Goal: Task Accomplishment & Management: Use online tool/utility

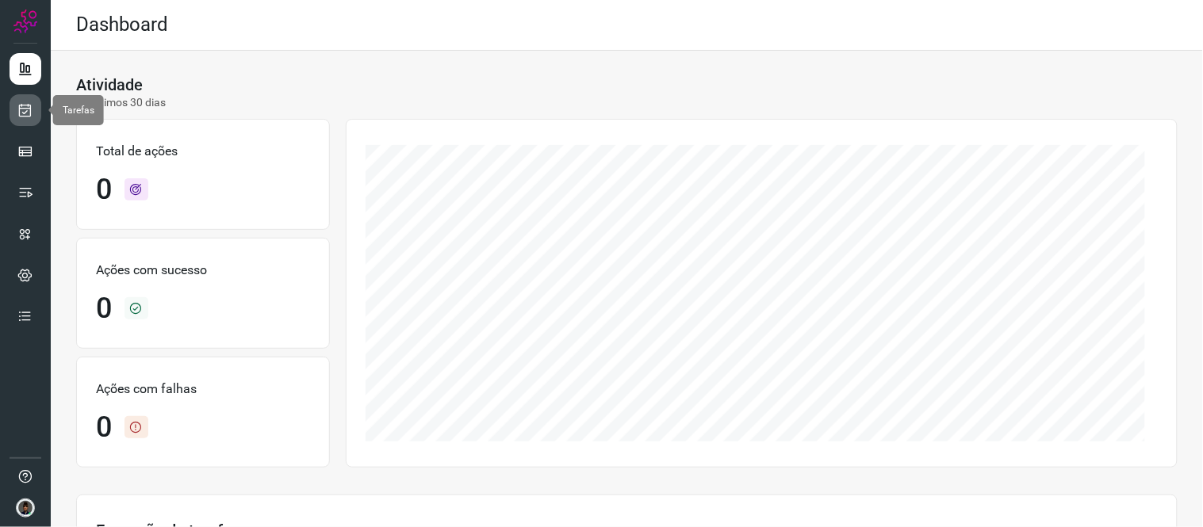
click at [29, 115] on icon at bounding box center [25, 110] width 17 height 16
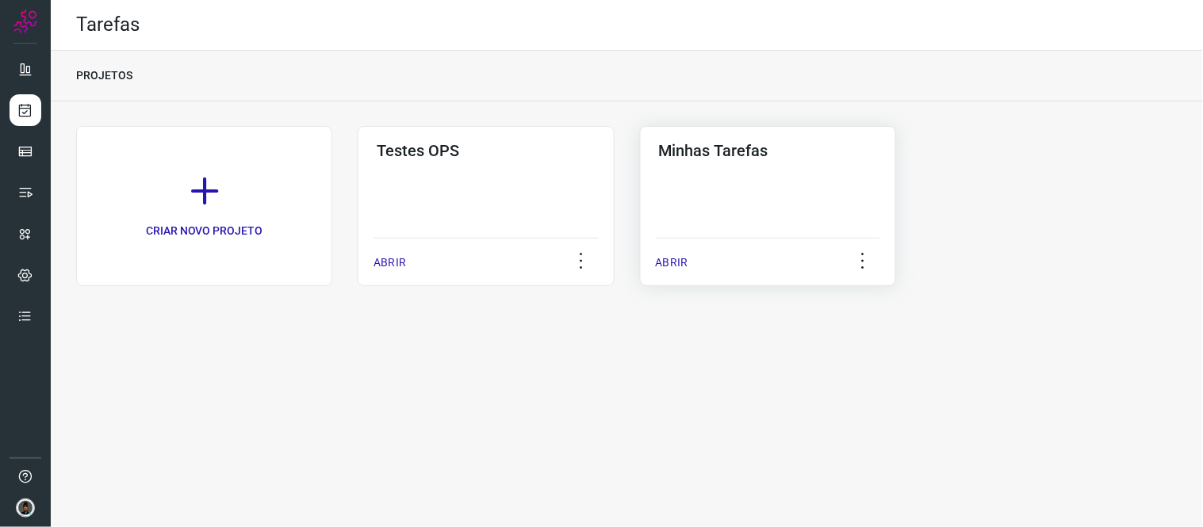
click at [693, 168] on div "Minhas Tarefas ABRIR" at bounding box center [768, 206] width 256 height 160
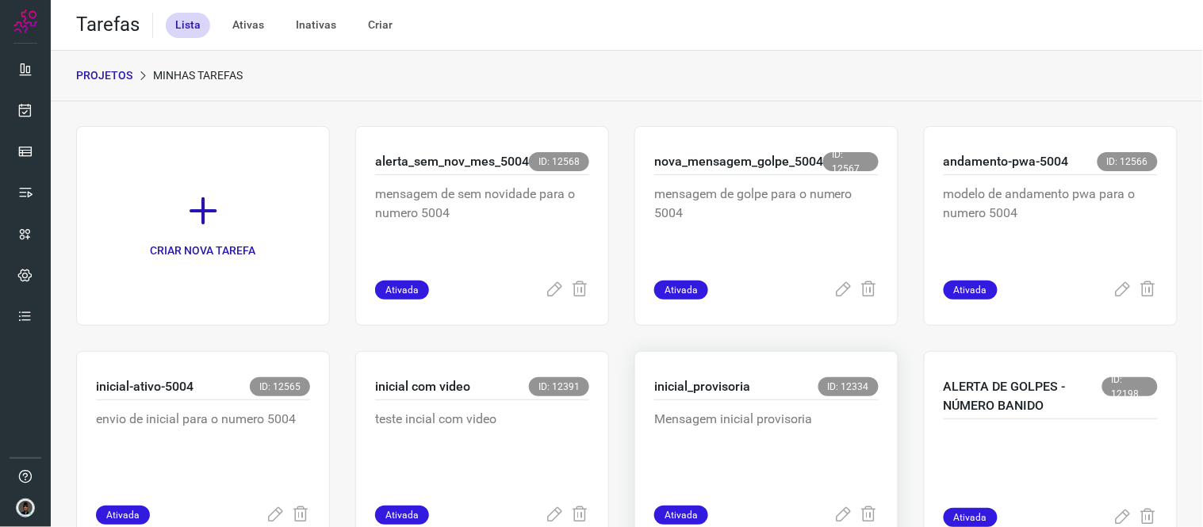
click at [756, 381] on div "inicial_provisoria ID: 12334" at bounding box center [766, 388] width 224 height 23
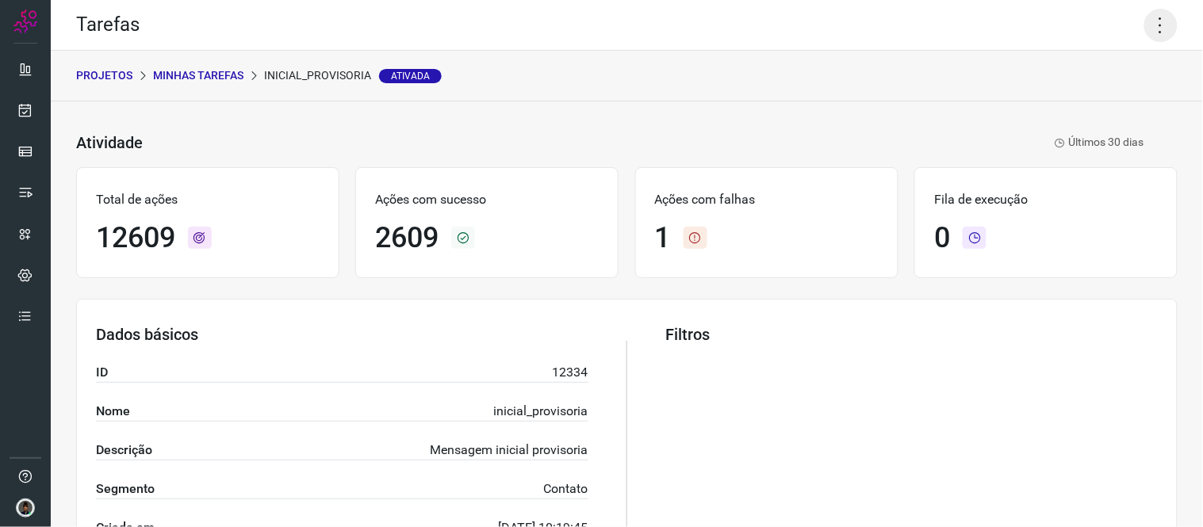
click at [1144, 20] on icon at bounding box center [1160, 25] width 33 height 33
click at [1077, 100] on li "Executar" at bounding box center [1092, 102] width 144 height 25
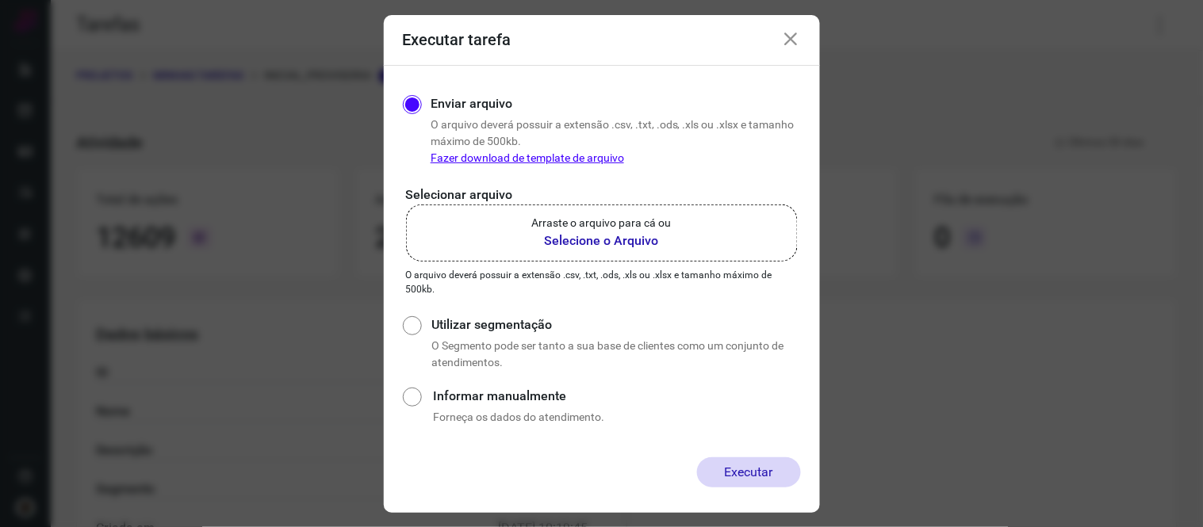
click at [630, 243] on b "Selecione o Arquivo" at bounding box center [602, 241] width 140 height 19
click at [0, 0] on input "Arraste o arquivo para cá ou Selecione o Arquivo" at bounding box center [0, 0] width 0 height 0
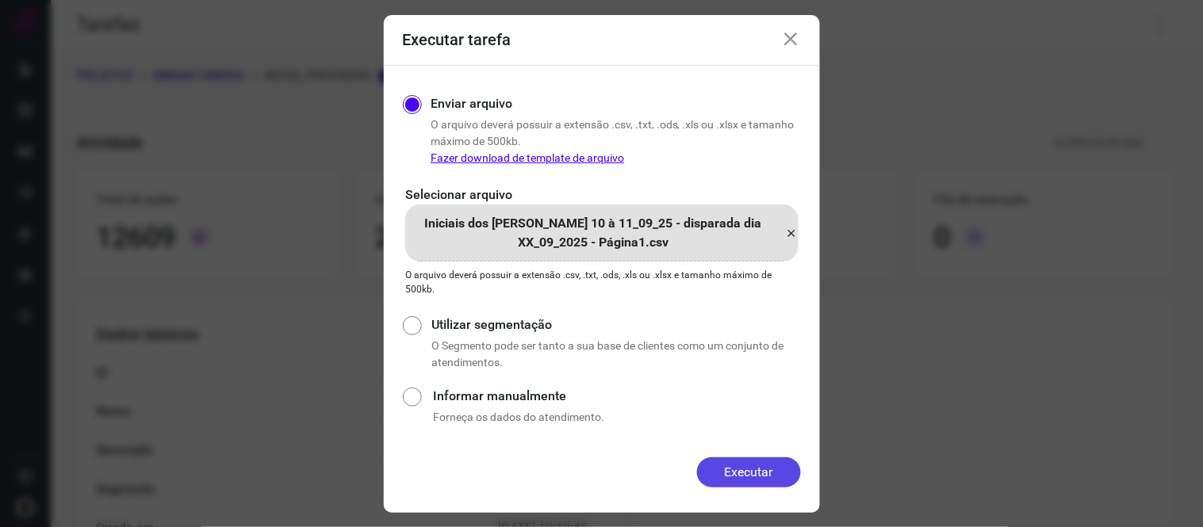
click at [737, 469] on button "Executar" at bounding box center [749, 473] width 104 height 30
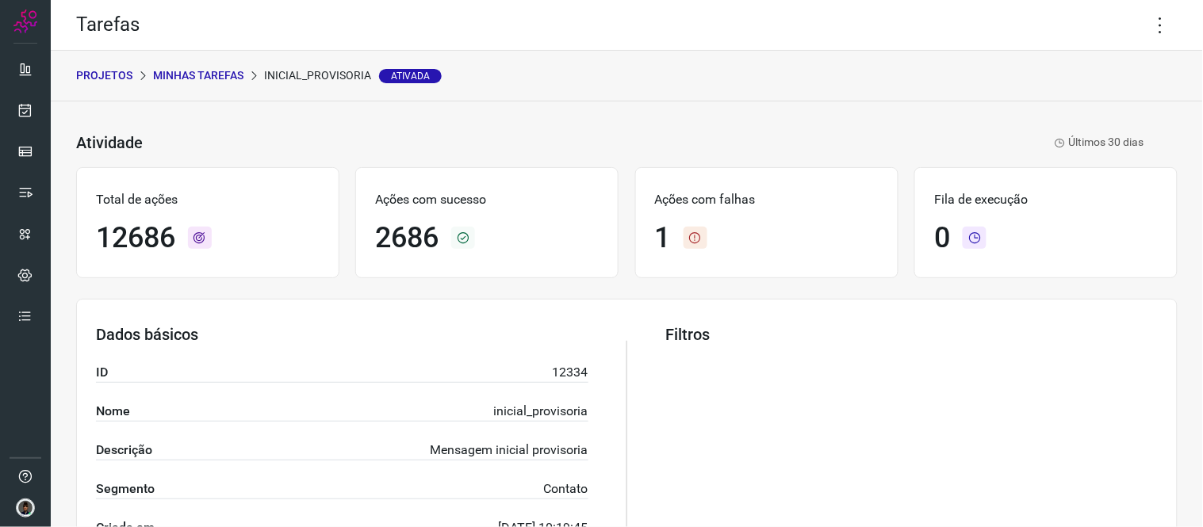
click at [1066, 527] on html "Tarefas PROJETOS Minhas Tarefas inicial_provisoria Ativada Atividade inicial_pr…" at bounding box center [601, 263] width 1203 height 527
click at [746, 419] on div "Filtros" at bounding box center [911, 450] width 492 height 251
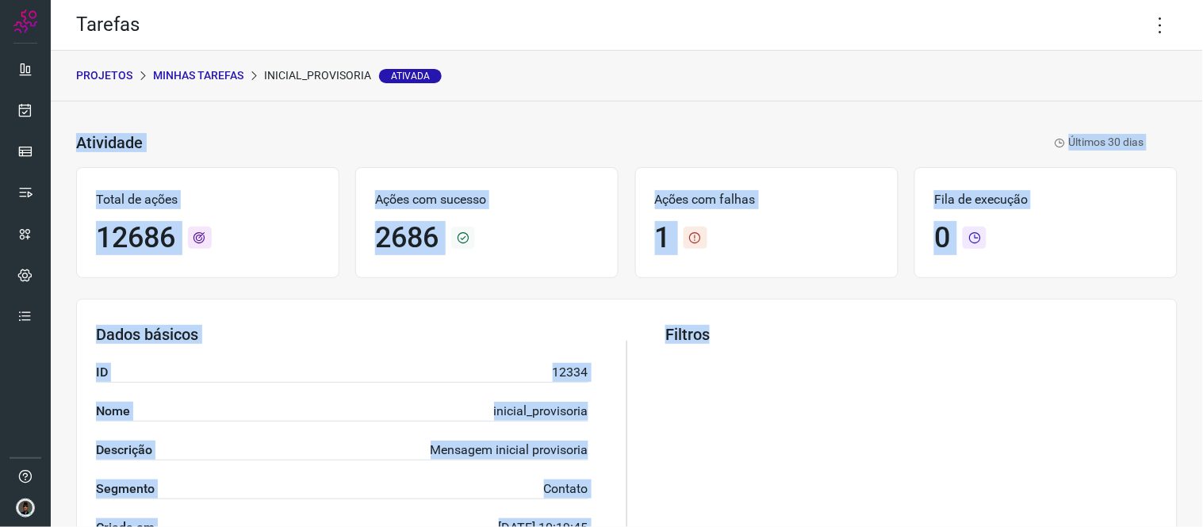
click at [624, 66] on div "PROJETOS Minhas Tarefas inicial_provisoria Ativada" at bounding box center [627, 76] width 1152 height 51
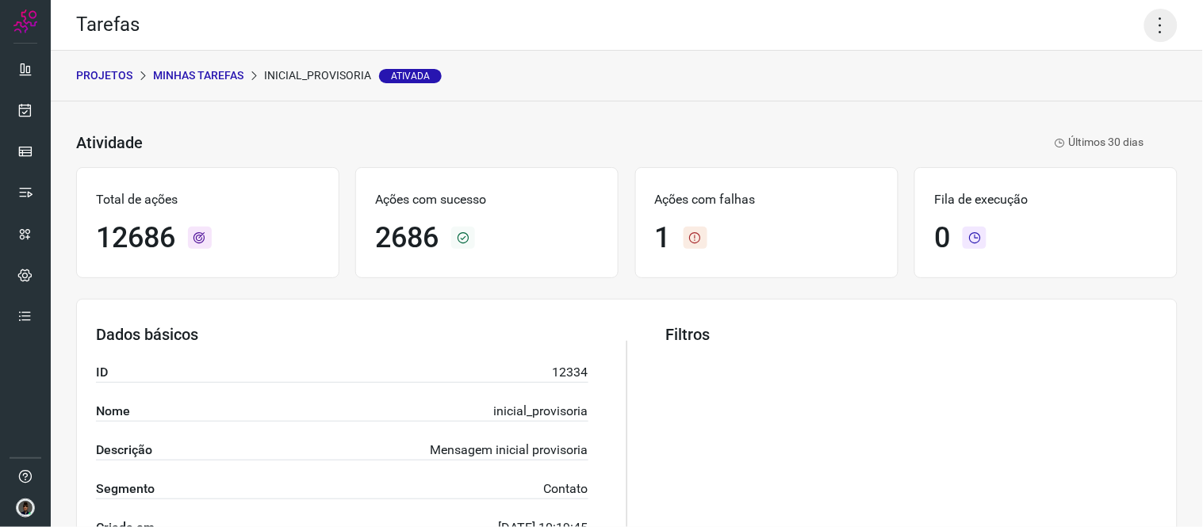
drag, startPoint x: 1140, startPoint y: 29, endPoint x: 1153, endPoint y: 29, distance: 12.7
click at [1144, 29] on icon at bounding box center [1160, 25] width 33 height 33
click at [1144, 24] on icon at bounding box center [1160, 25] width 33 height 33
click at [1144, 25] on icon at bounding box center [1160, 25] width 33 height 33
click at [1106, 108] on li "Executar" at bounding box center [1092, 102] width 144 height 25
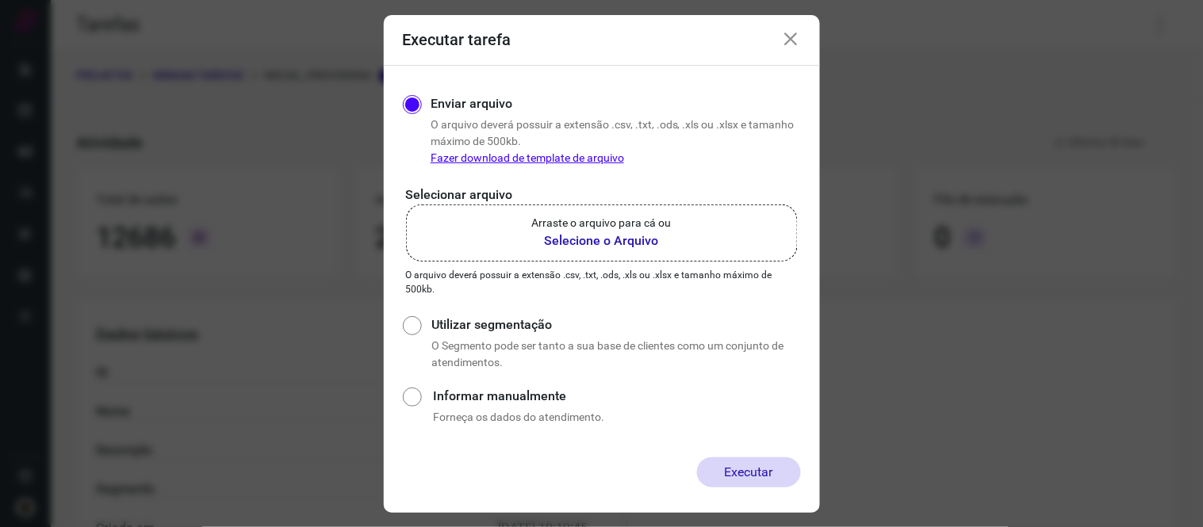
click at [608, 203] on p "Selecionar arquivo" at bounding box center [602, 195] width 392 height 19
click at [598, 224] on p "Arraste o arquivo para cá ou" at bounding box center [602, 223] width 140 height 17
click at [0, 0] on input "Arraste o arquivo para cá ou Selecione o Arquivo" at bounding box center [0, 0] width 0 height 0
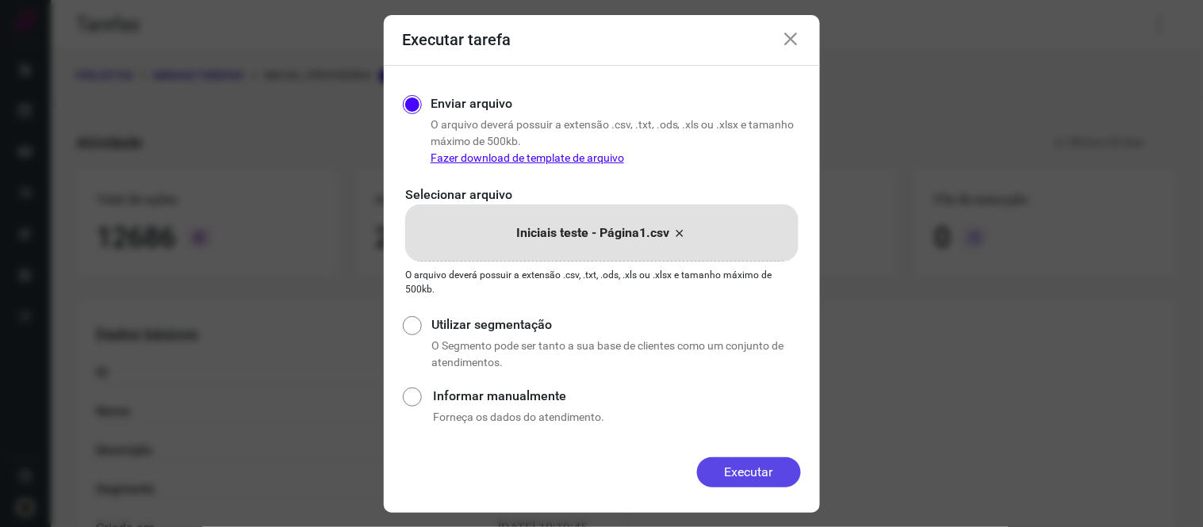
click at [764, 473] on button "Executar" at bounding box center [749, 473] width 104 height 30
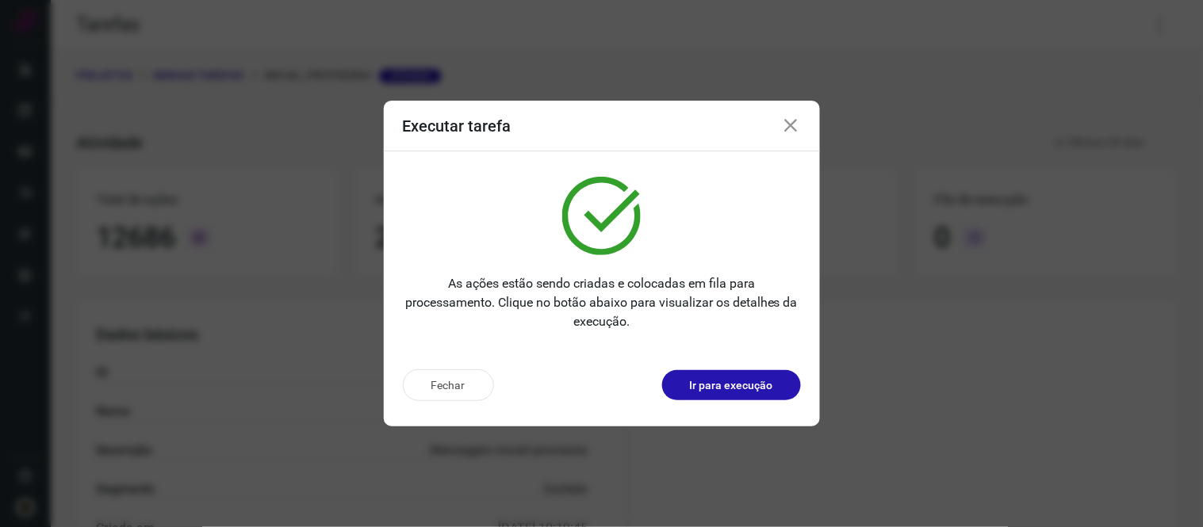
drag, startPoint x: 484, startPoint y: 2, endPoint x: 485, endPoint y: 18, distance: 15.9
click at [484, 2] on div "Executar tarefa As ações estão sendo criadas e colocadas em fila para processam…" at bounding box center [601, 263] width 1203 height 527
click at [796, 128] on icon at bounding box center [791, 126] width 19 height 19
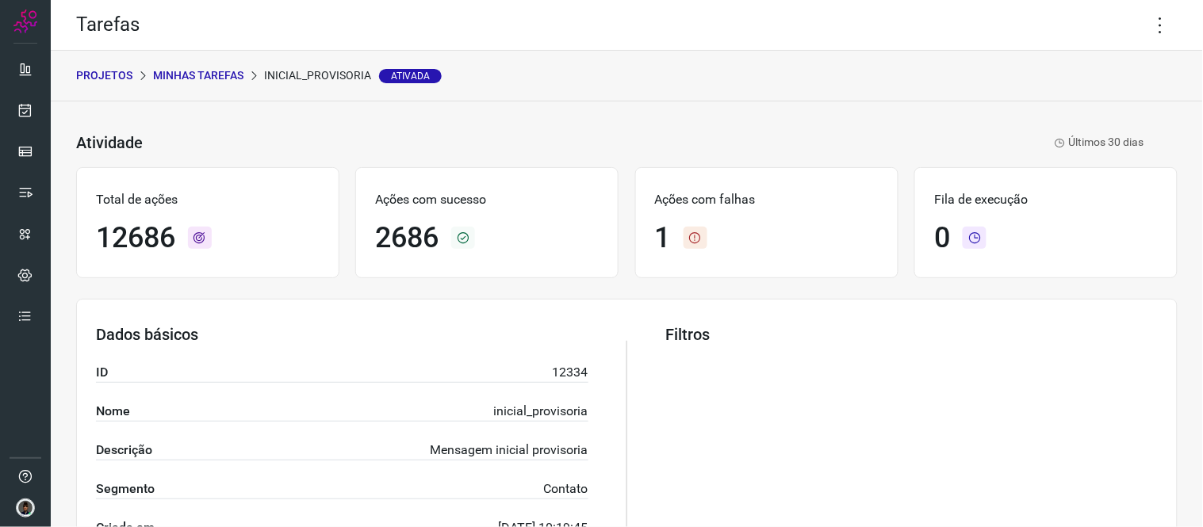
click at [216, 75] on p "Minhas Tarefas" at bounding box center [198, 75] width 90 height 17
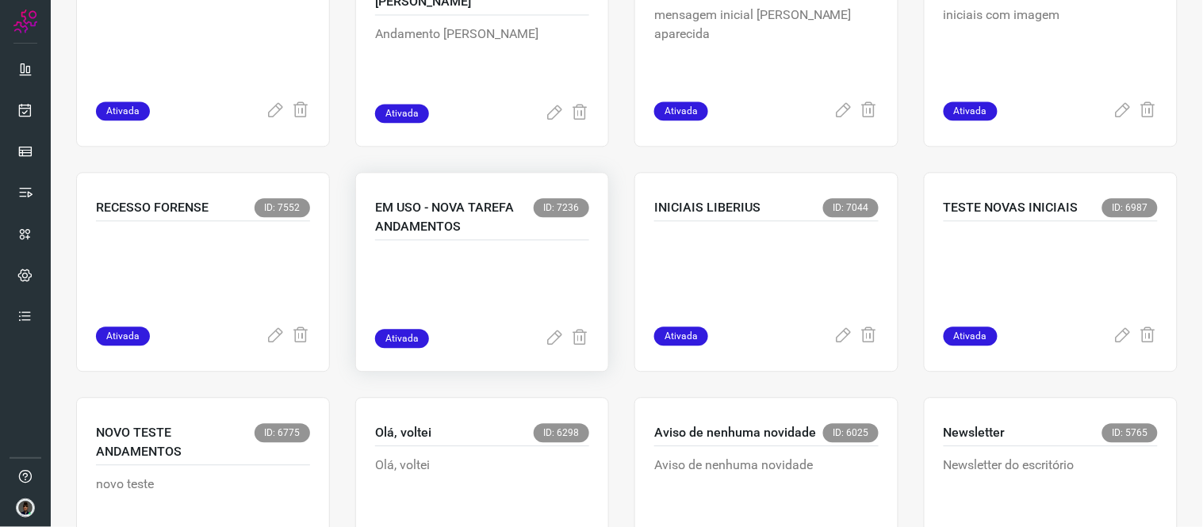
click at [547, 316] on p at bounding box center [482, 289] width 214 height 79
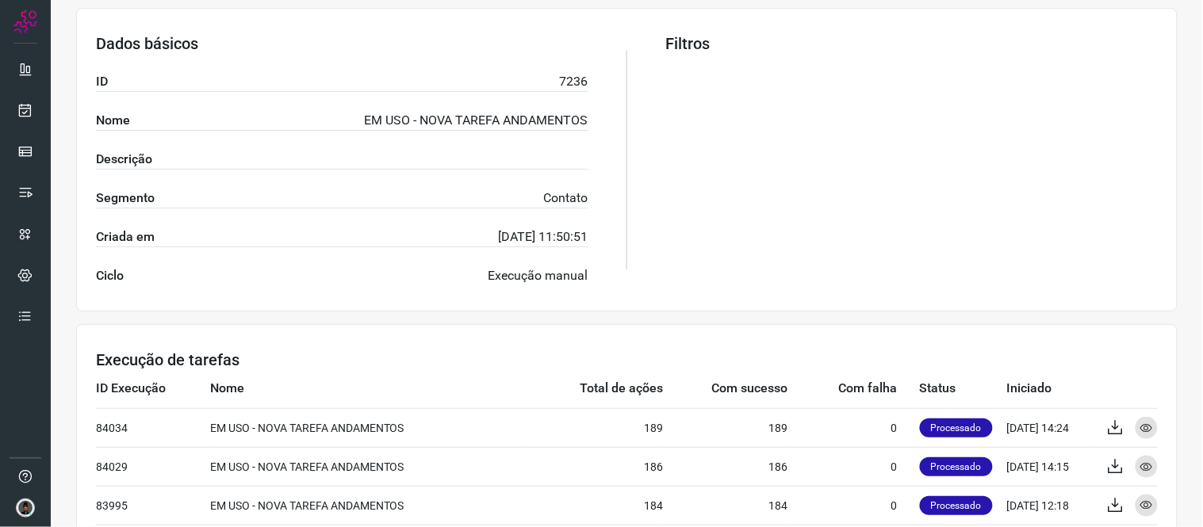
click at [547, 308] on section "Dados básicos ID 7236 Nome EM USO - NOVA TAREFA ANDAMENTOS Descrição Segmento C…" at bounding box center [626, 160] width 1101 height 304
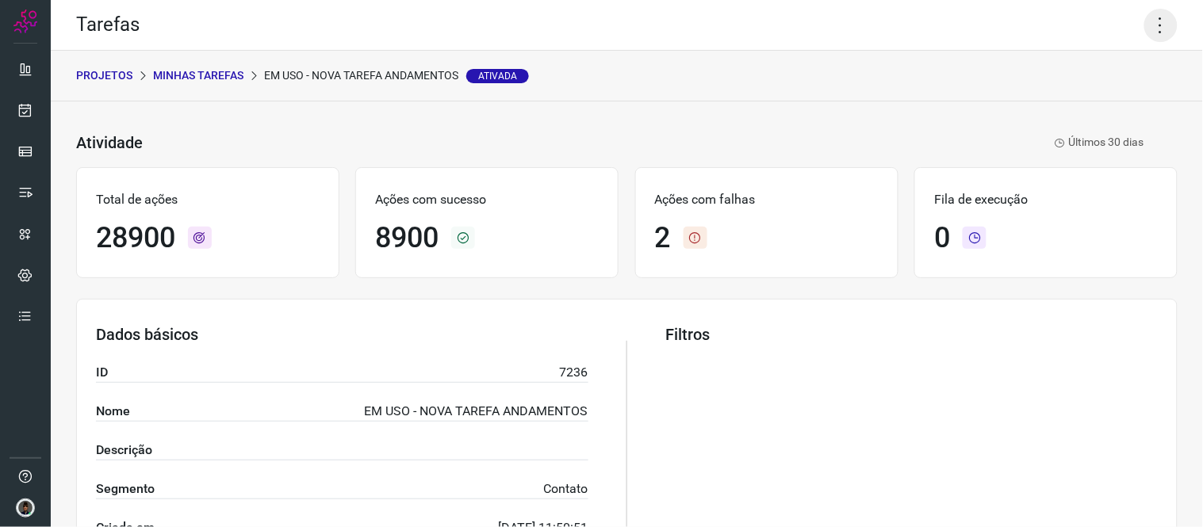
click at [1148, 33] on icon at bounding box center [1160, 25] width 33 height 33
click at [1090, 100] on li "Executar" at bounding box center [1092, 102] width 144 height 25
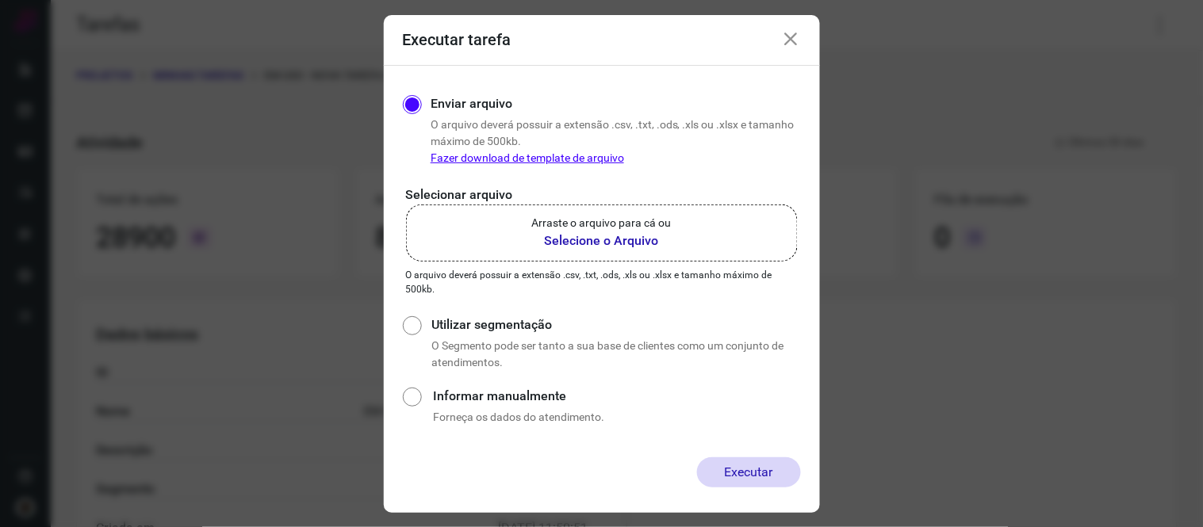
click at [644, 220] on p "Arraste o arquivo para cá ou" at bounding box center [602, 223] width 140 height 17
click at [0, 0] on input "Arraste o arquivo para cá ou Selecione o Arquivo" at bounding box center [0, 0] width 0 height 0
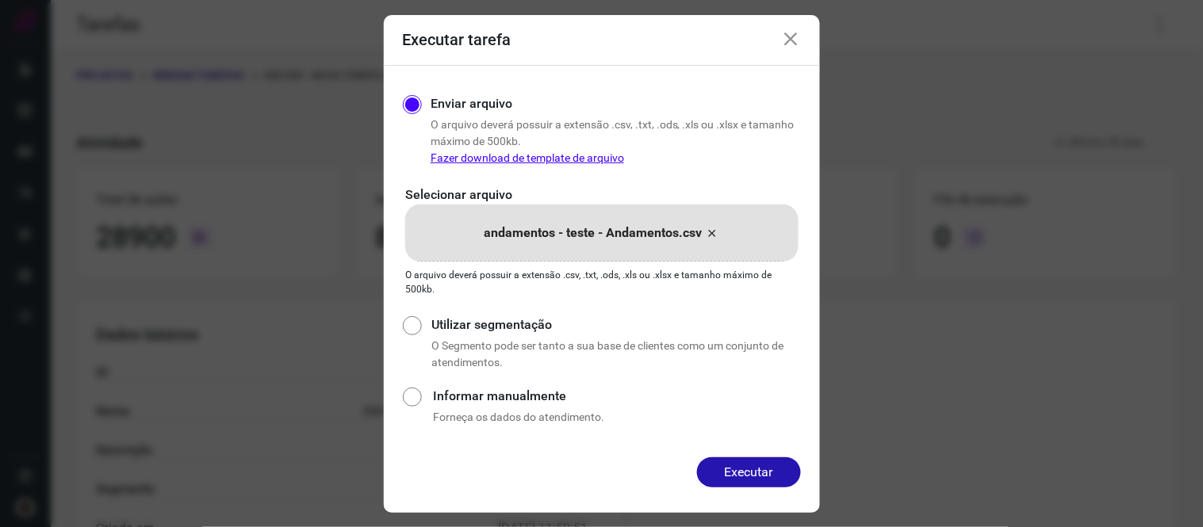
click at [758, 471] on button "Executar" at bounding box center [749, 473] width 104 height 30
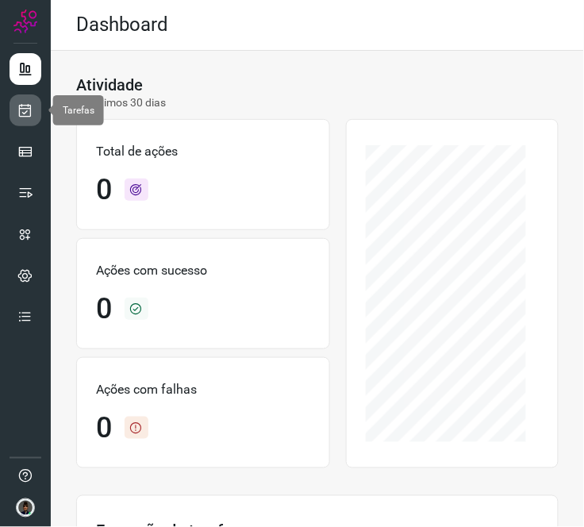
click at [34, 101] on link at bounding box center [26, 110] width 32 height 32
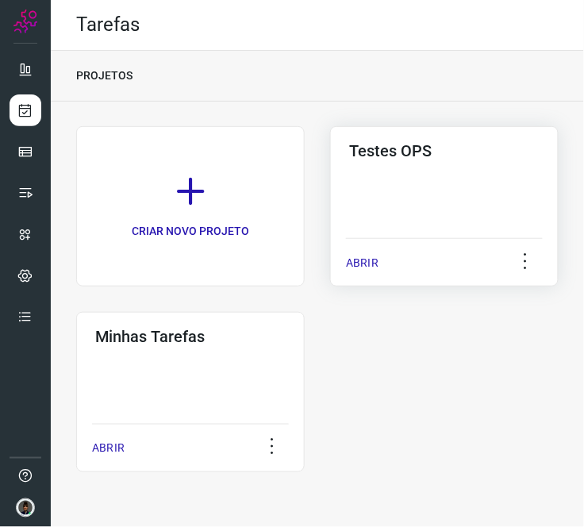
click at [400, 195] on div "Testes OPS ABRIR" at bounding box center [444, 206] width 228 height 160
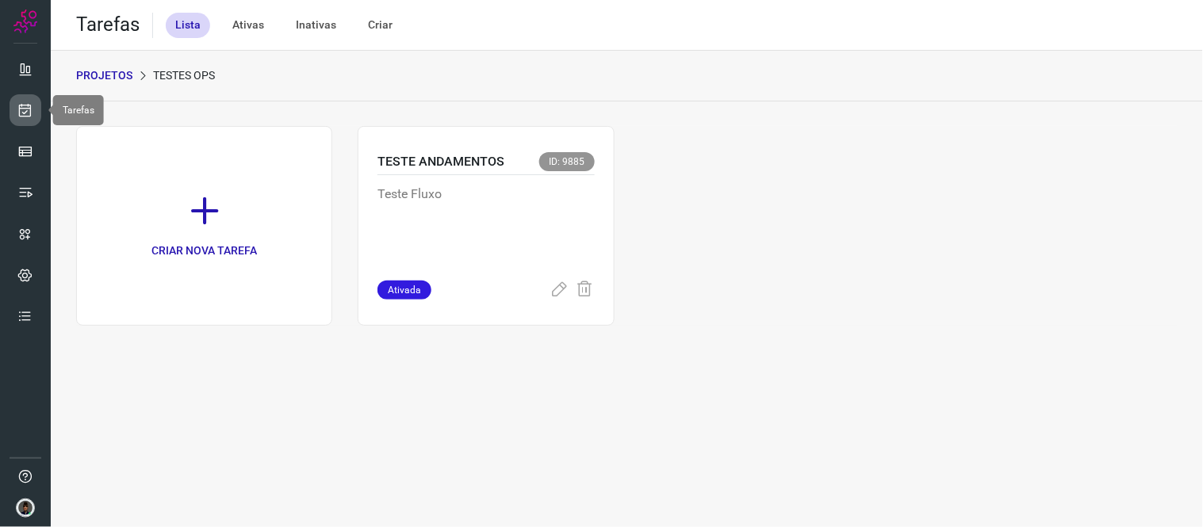
click at [21, 113] on icon at bounding box center [25, 110] width 17 height 16
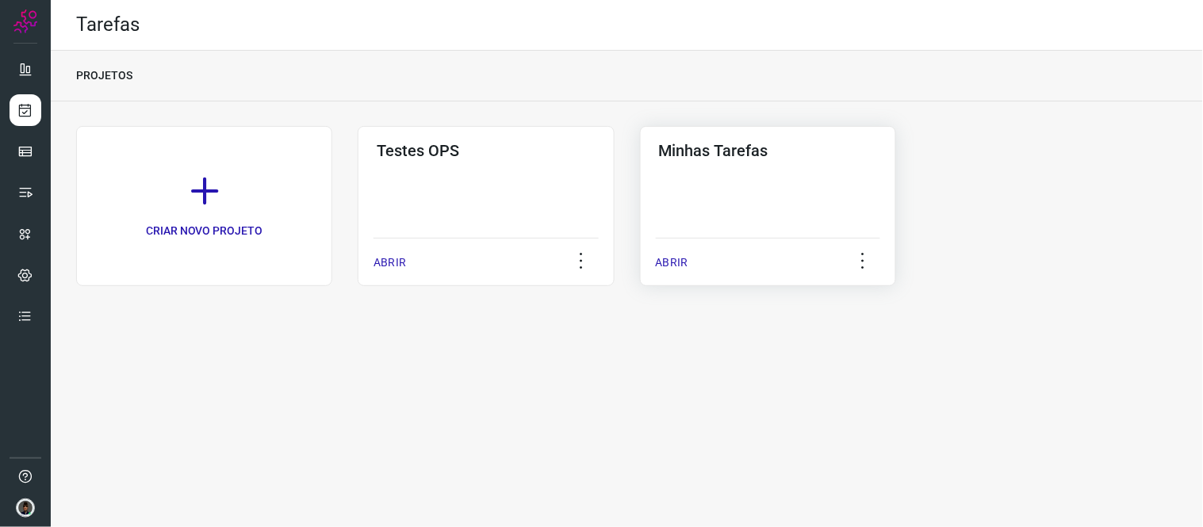
click at [583, 179] on div "Minhas Tarefas ABRIR" at bounding box center [768, 206] width 256 height 160
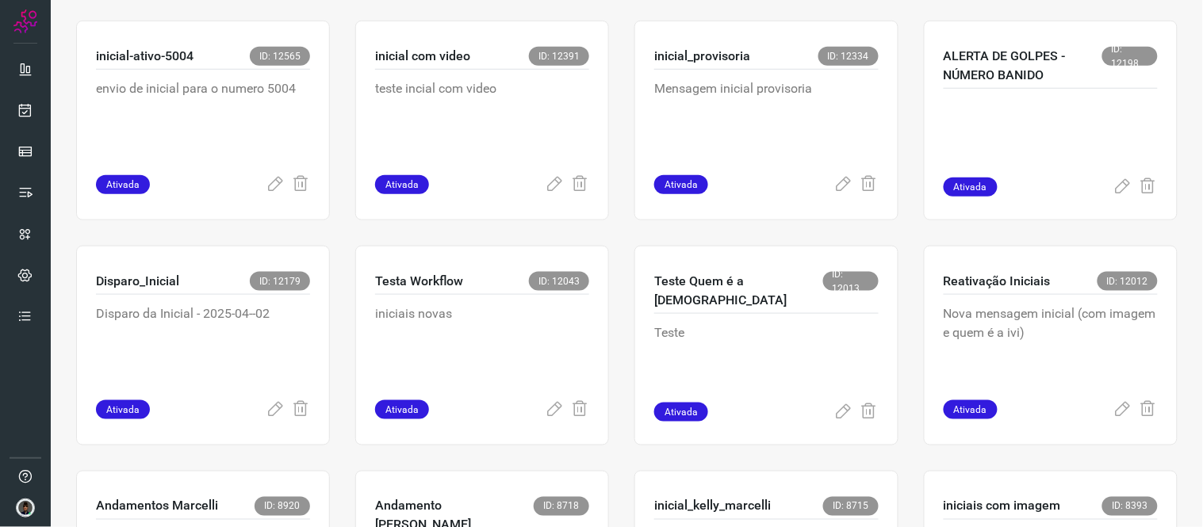
scroll to position [88, 0]
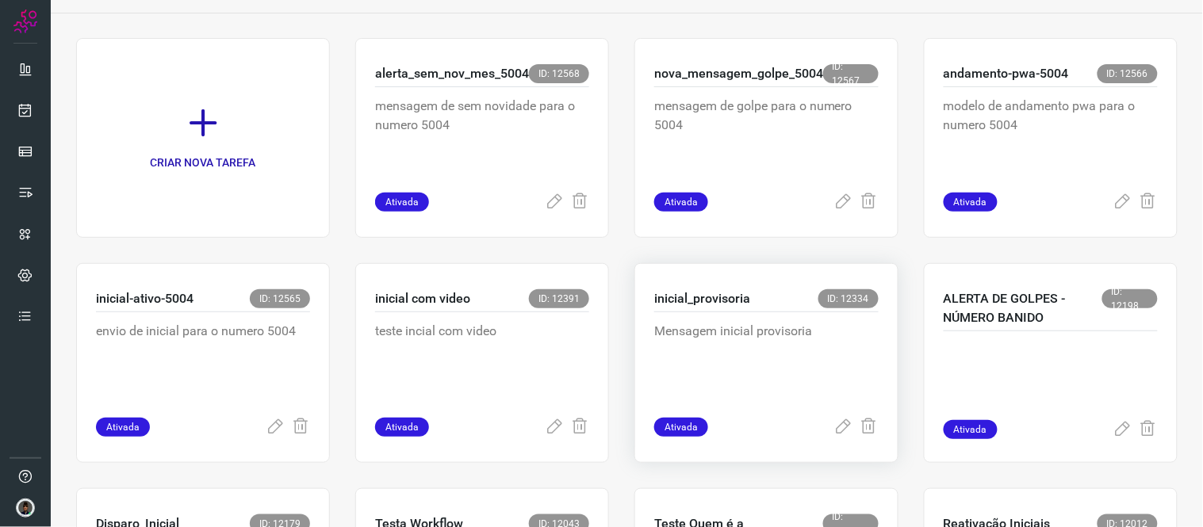
click at [583, 325] on p "Mensagem inicial provisoria" at bounding box center [766, 361] width 224 height 79
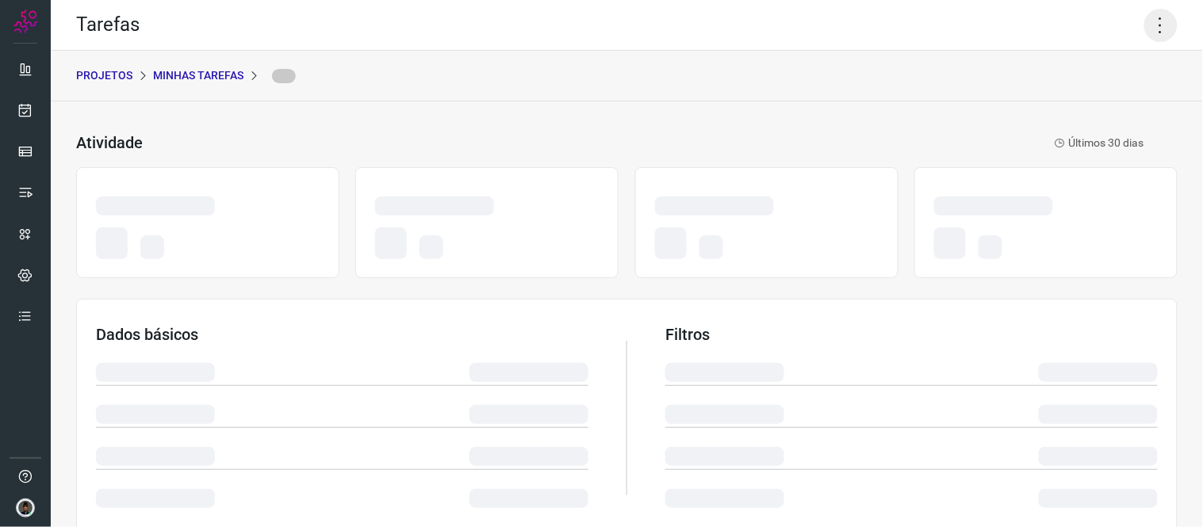
click at [583, 29] on icon at bounding box center [1160, 25] width 33 height 33
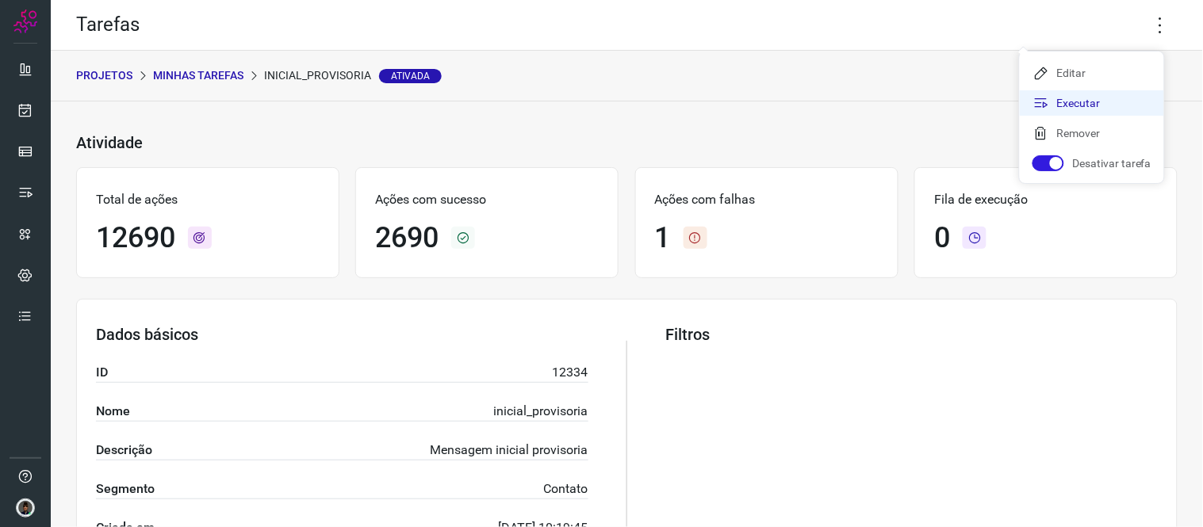
click at [583, 109] on li "Executar" at bounding box center [1092, 102] width 144 height 25
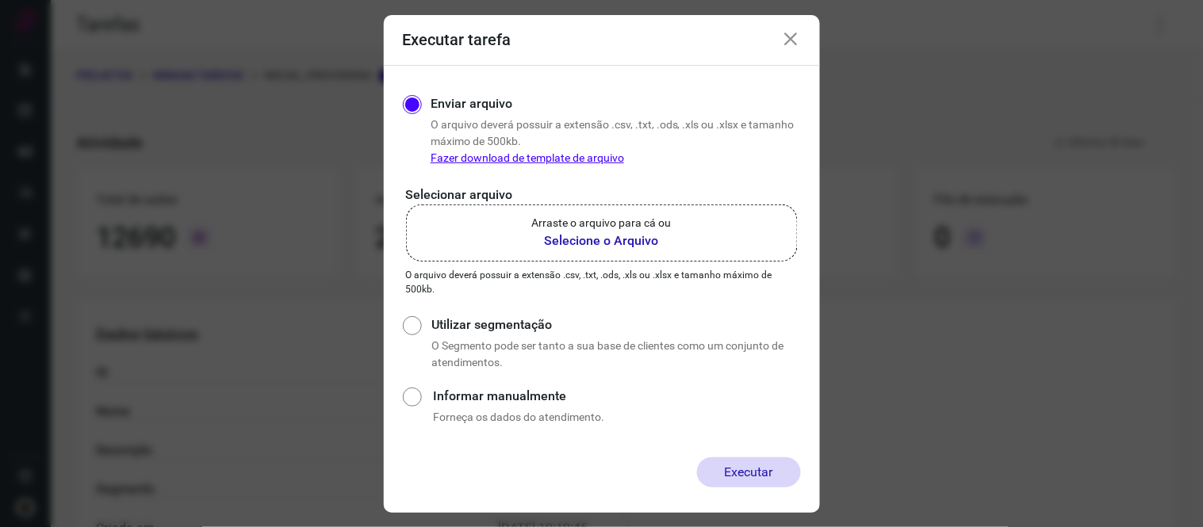
click at [583, 239] on b "Selecione o Arquivo" at bounding box center [602, 241] width 140 height 19
click at [0, 0] on input "Arraste o arquivo para cá ou Selecione o Arquivo" at bounding box center [0, 0] width 0 height 0
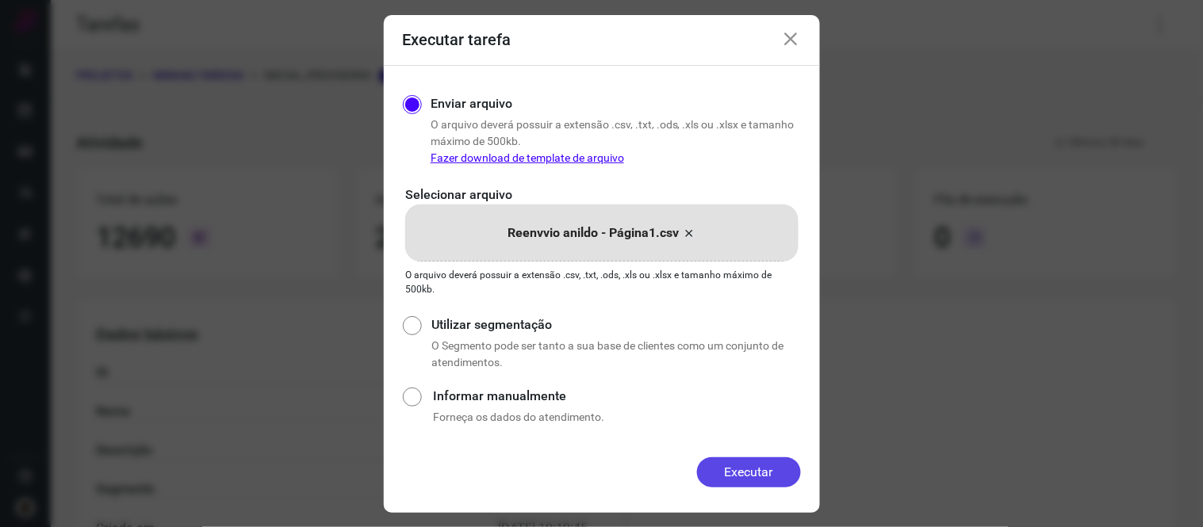
click at [583, 477] on button "Executar" at bounding box center [749, 473] width 104 height 30
